Goal: Information Seeking & Learning: Stay updated

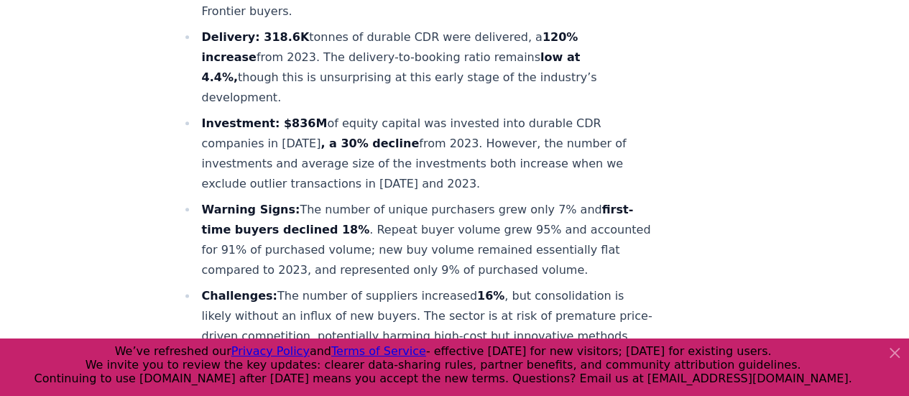
scroll to position [1006, 0]
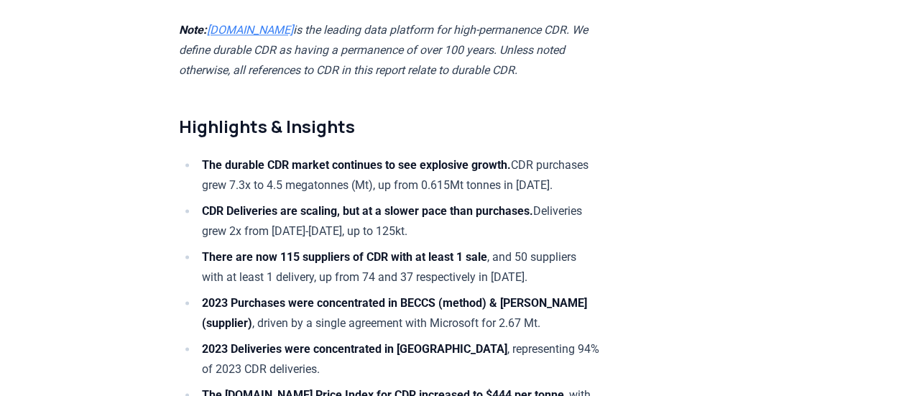
scroll to position [1149, 0]
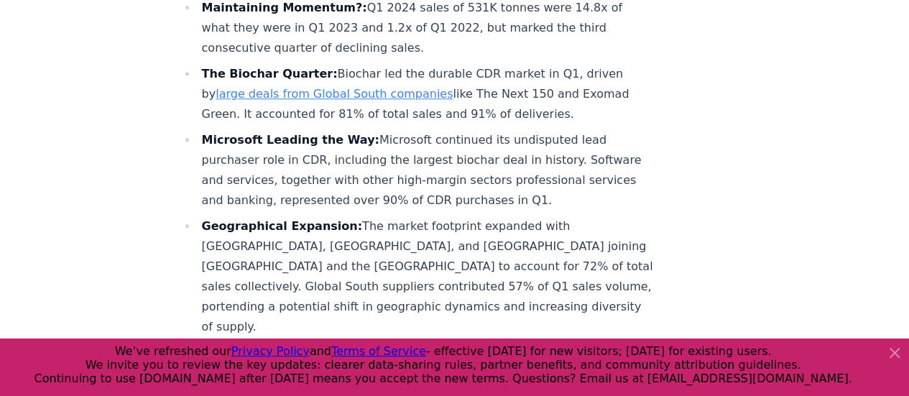
scroll to position [1006, 0]
